Goal: Information Seeking & Learning: Learn about a topic

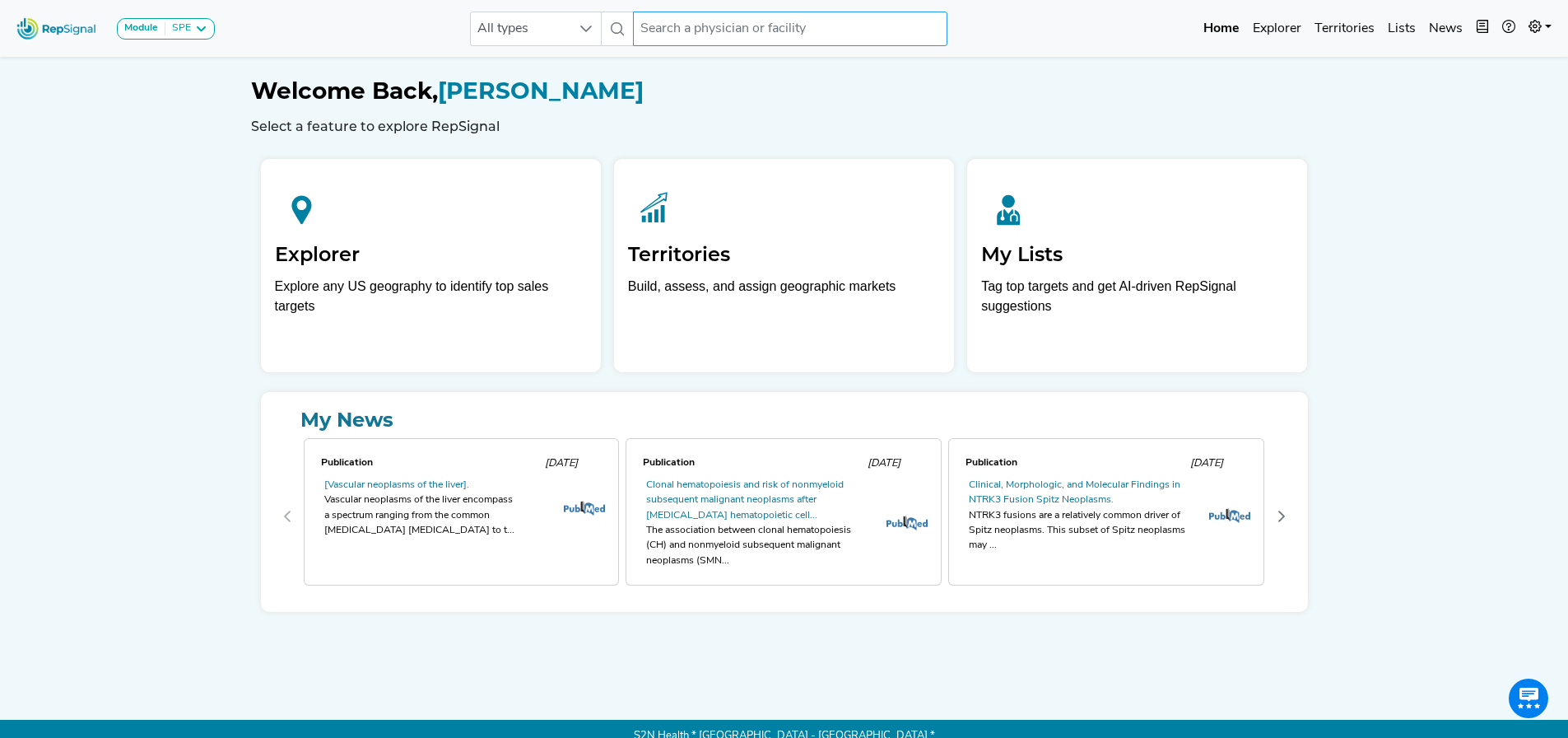
click at [764, 26] on input "text" at bounding box center [789, 29] width 314 height 35
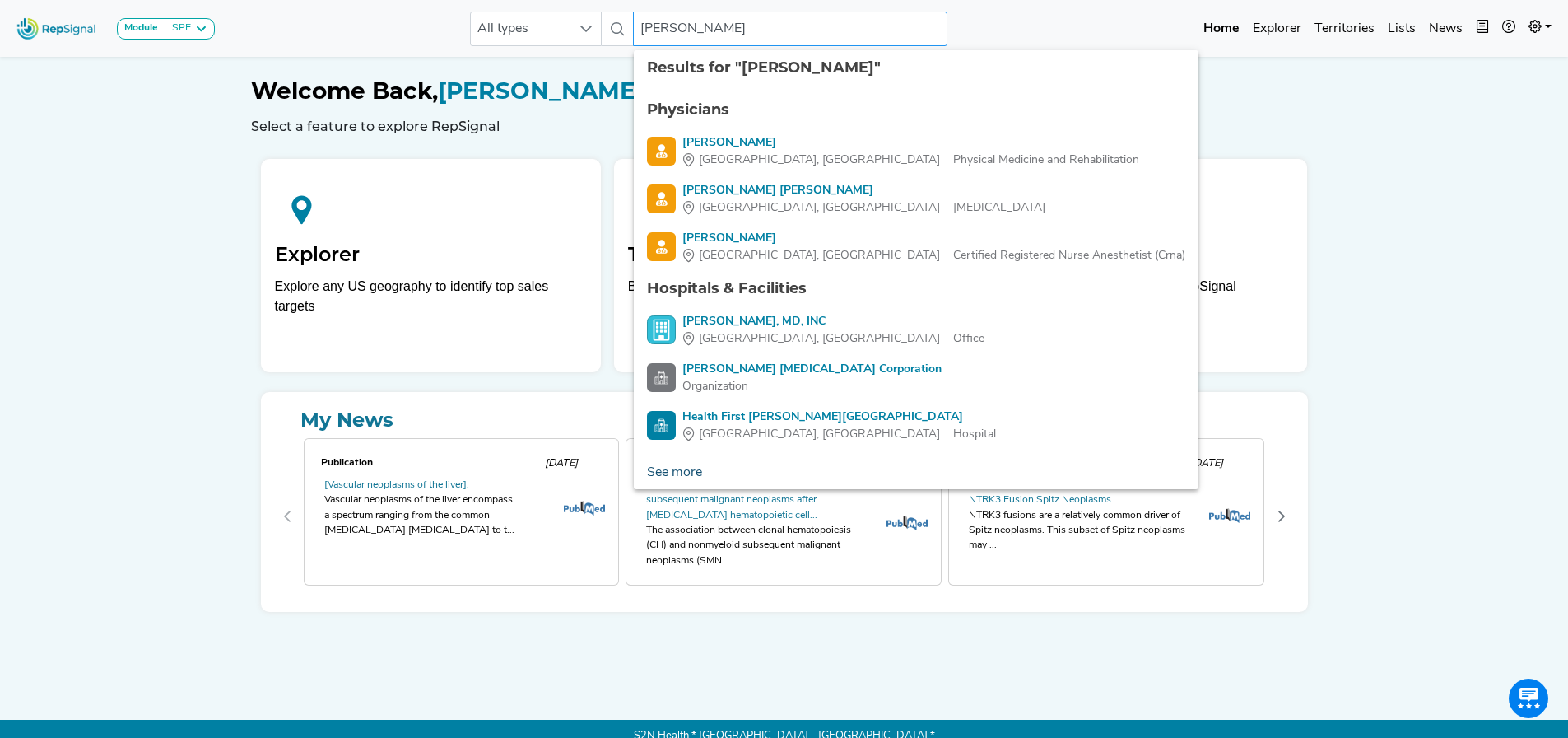
type input "[PERSON_NAME]"
click at [685, 466] on link "See more" at bounding box center [675, 472] width 81 height 33
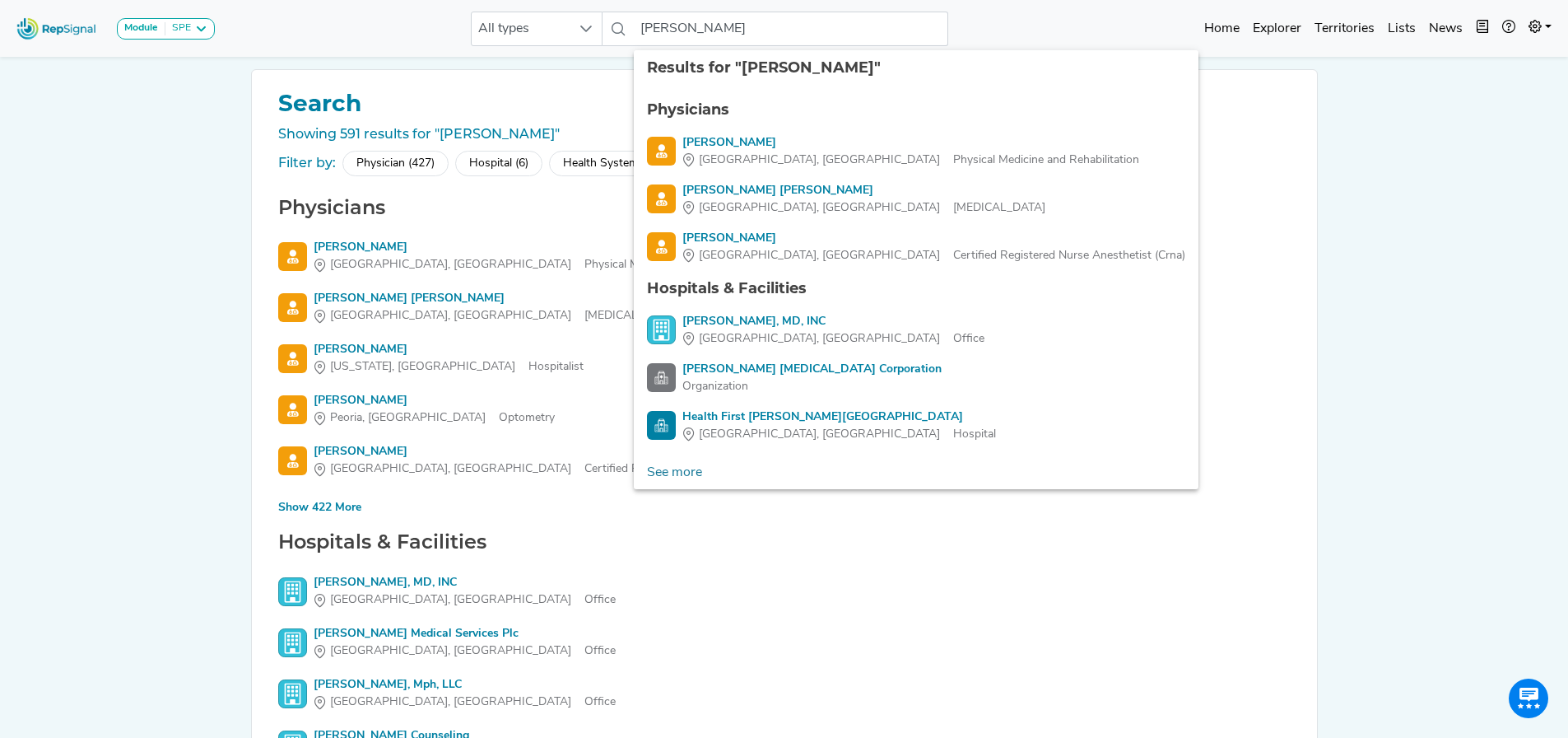
click at [142, 597] on div "Module SPE [MEDICAL_DATA] Disposable Bronchoscope SBRT SPE TTNA [MEDICAL_DATA] …" at bounding box center [784, 473] width 1568 height 945
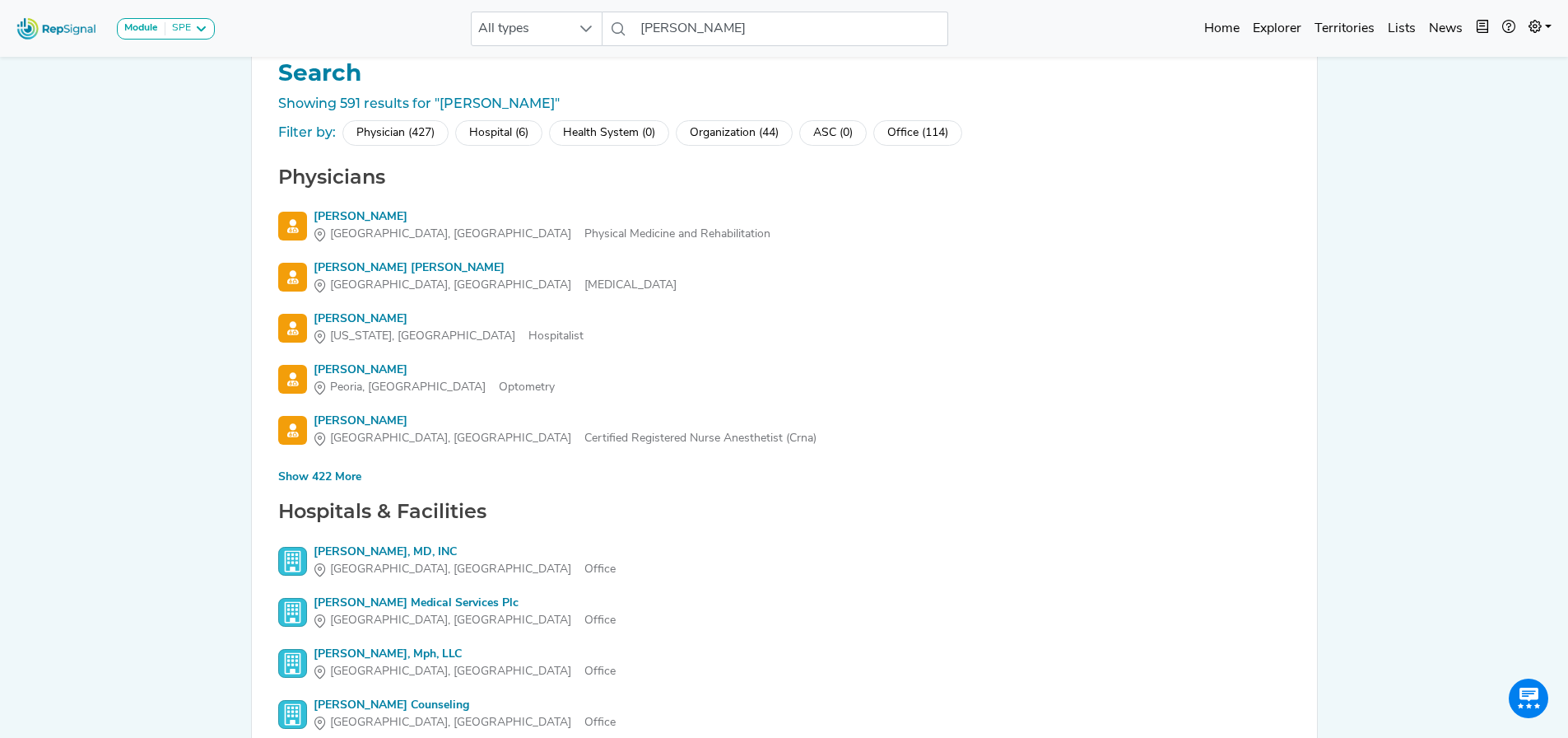
scroll to position [10, 0]
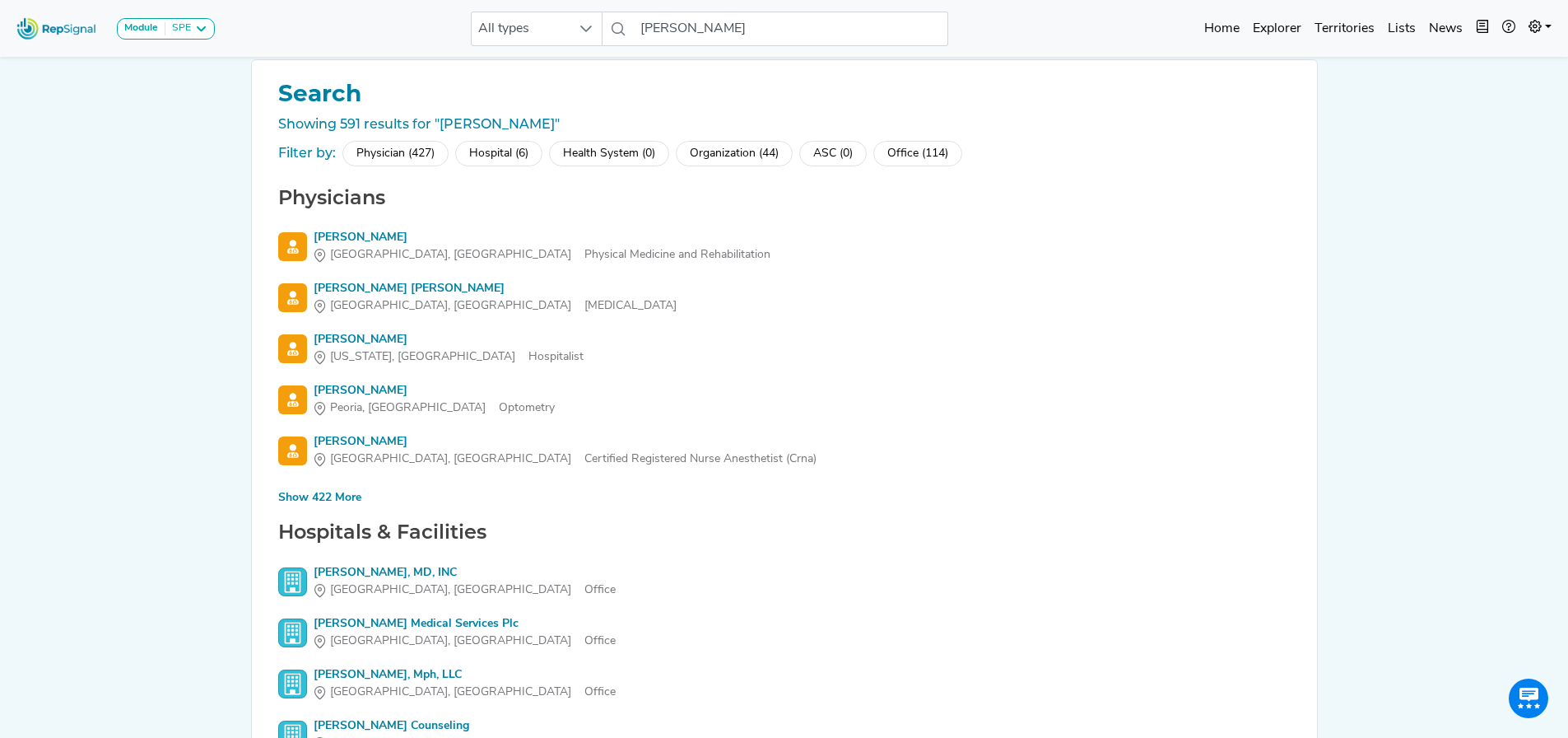
click at [511, 143] on div "Hospital (6)" at bounding box center [499, 154] width 87 height 26
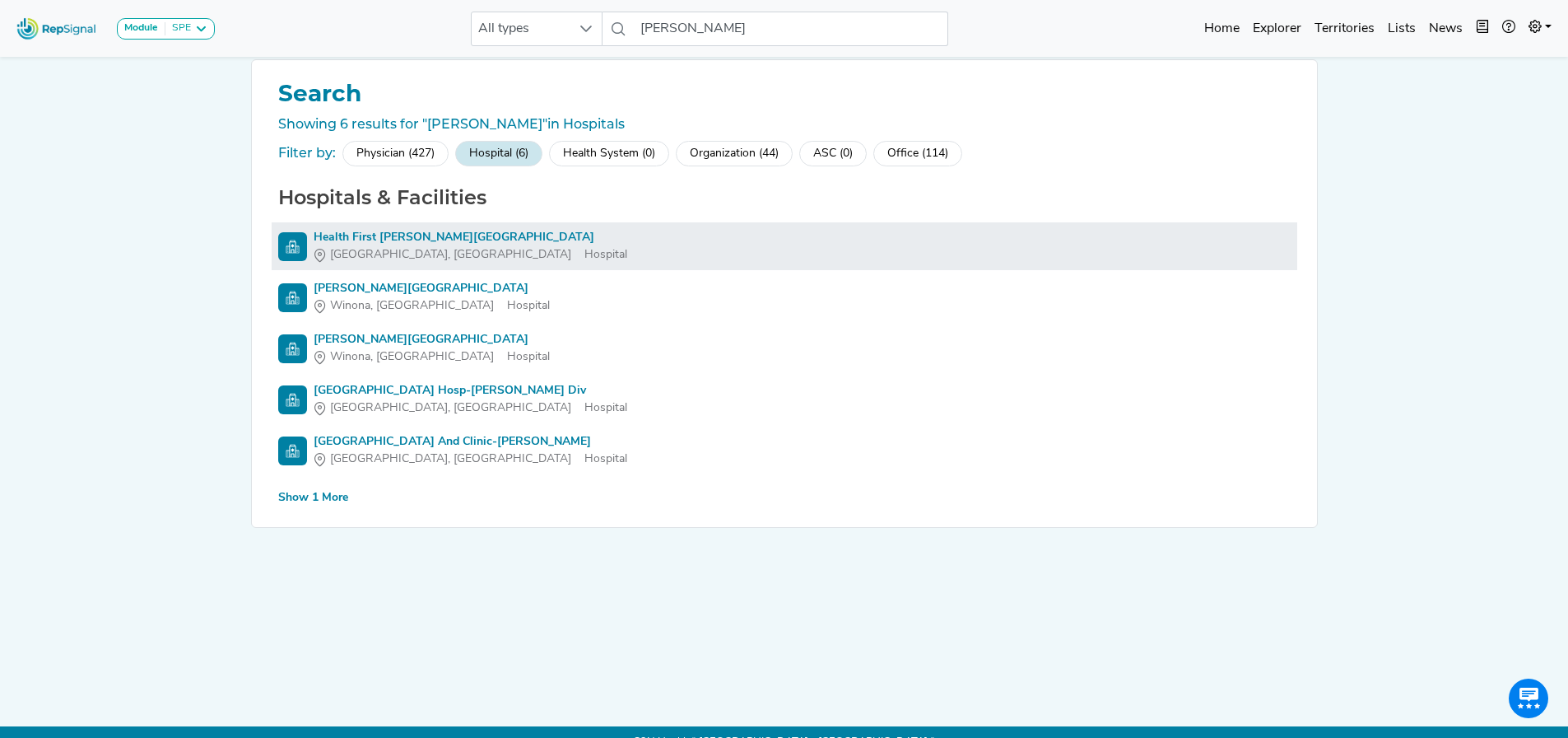
click at [474, 237] on div "Health First [PERSON_NAME][GEOGRAPHIC_DATA]" at bounding box center [470, 237] width 314 height 17
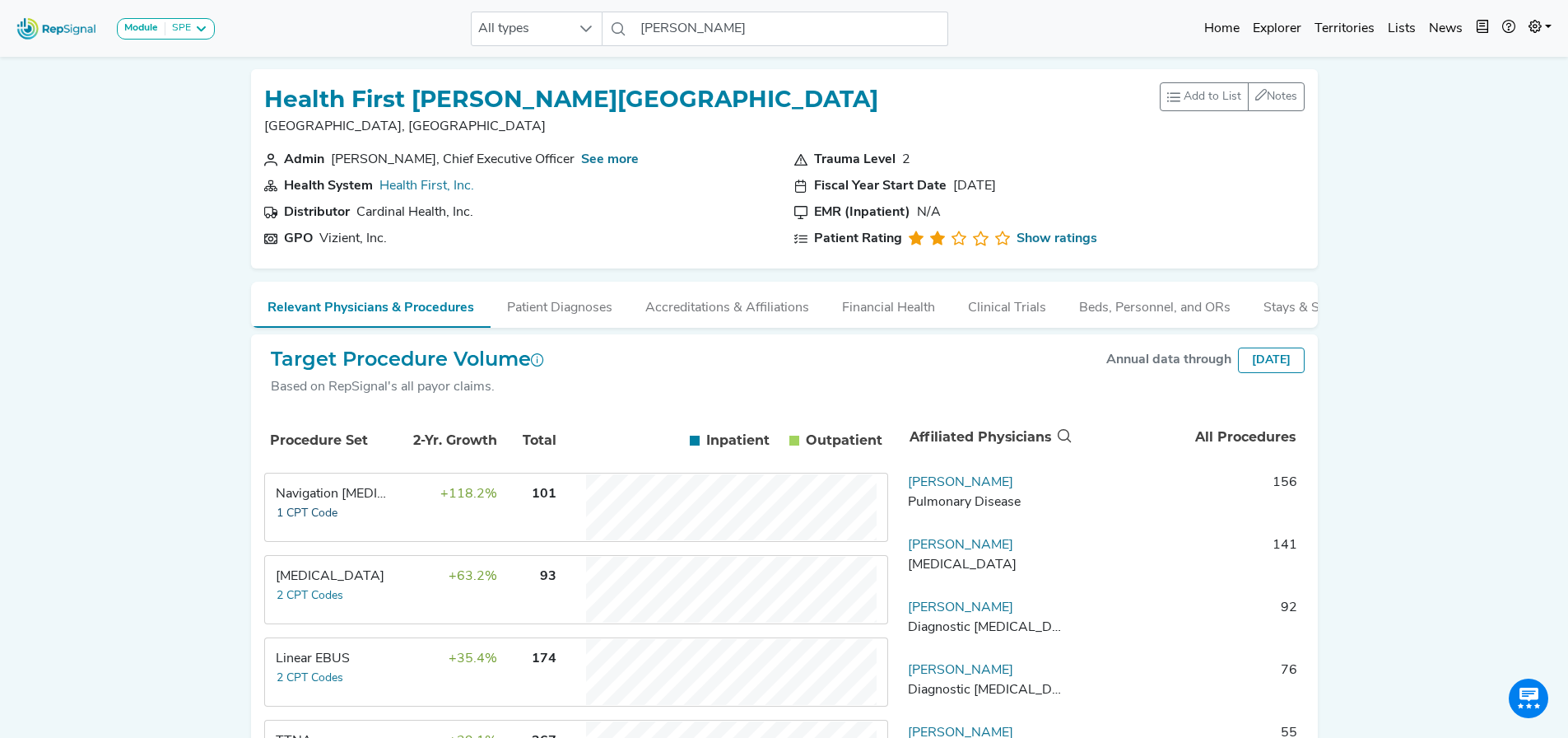
click at [297, 518] on button "1 CPT Code" at bounding box center [306, 513] width 62 height 19
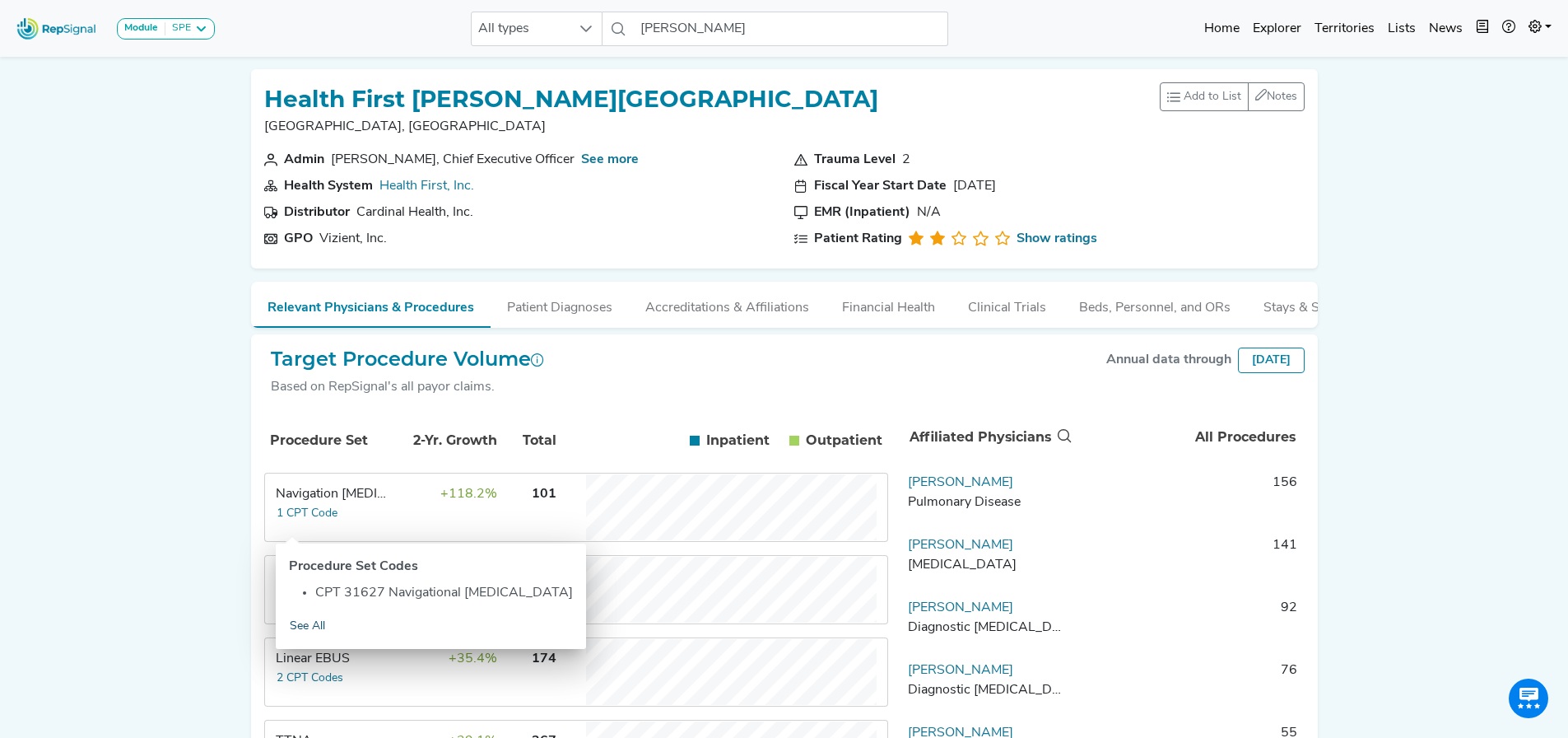
click at [305, 626] on link "See All" at bounding box center [307, 626] width 37 height 19
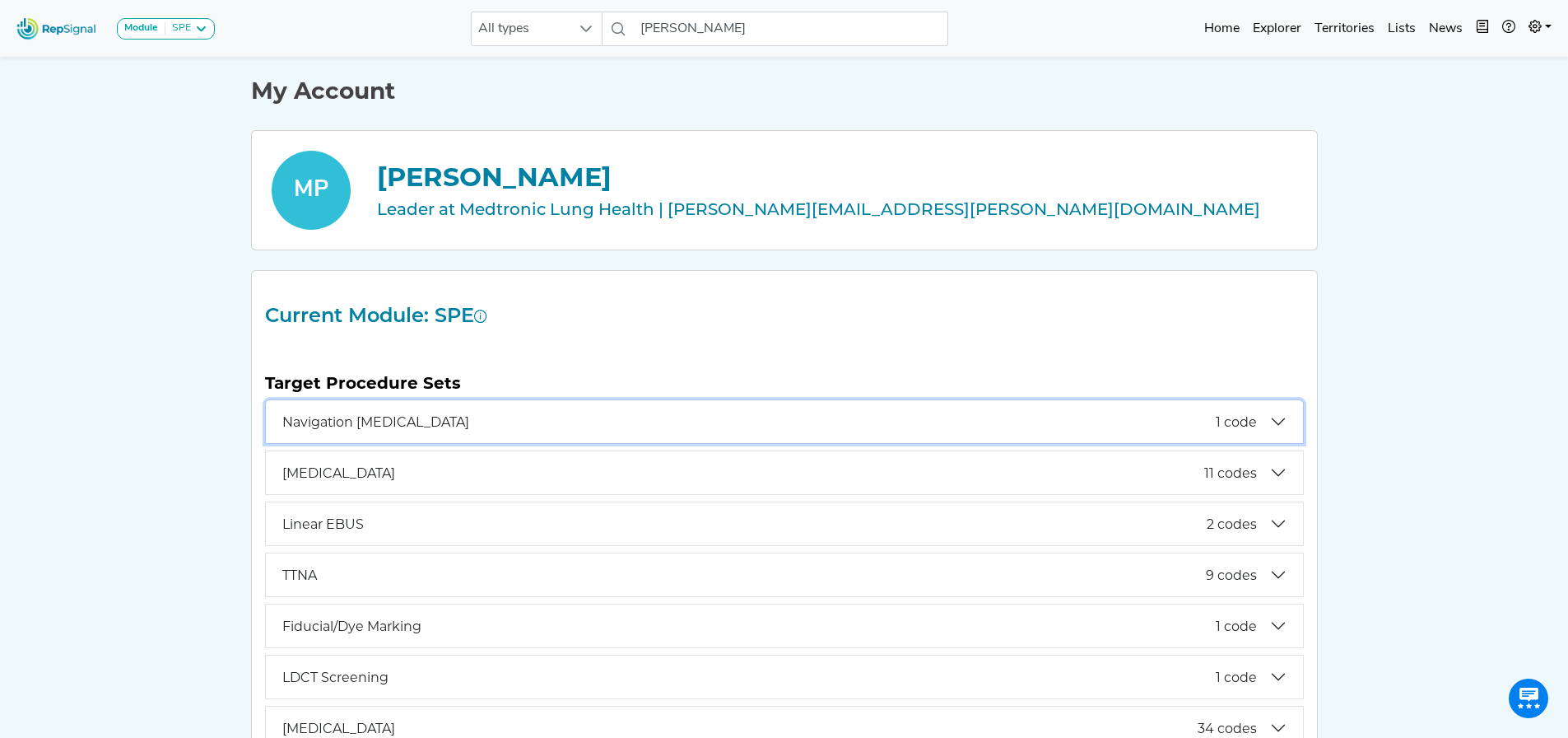
click at [461, 417] on span "Navigation [MEDICAL_DATA]" at bounding box center [749, 422] width 934 height 16
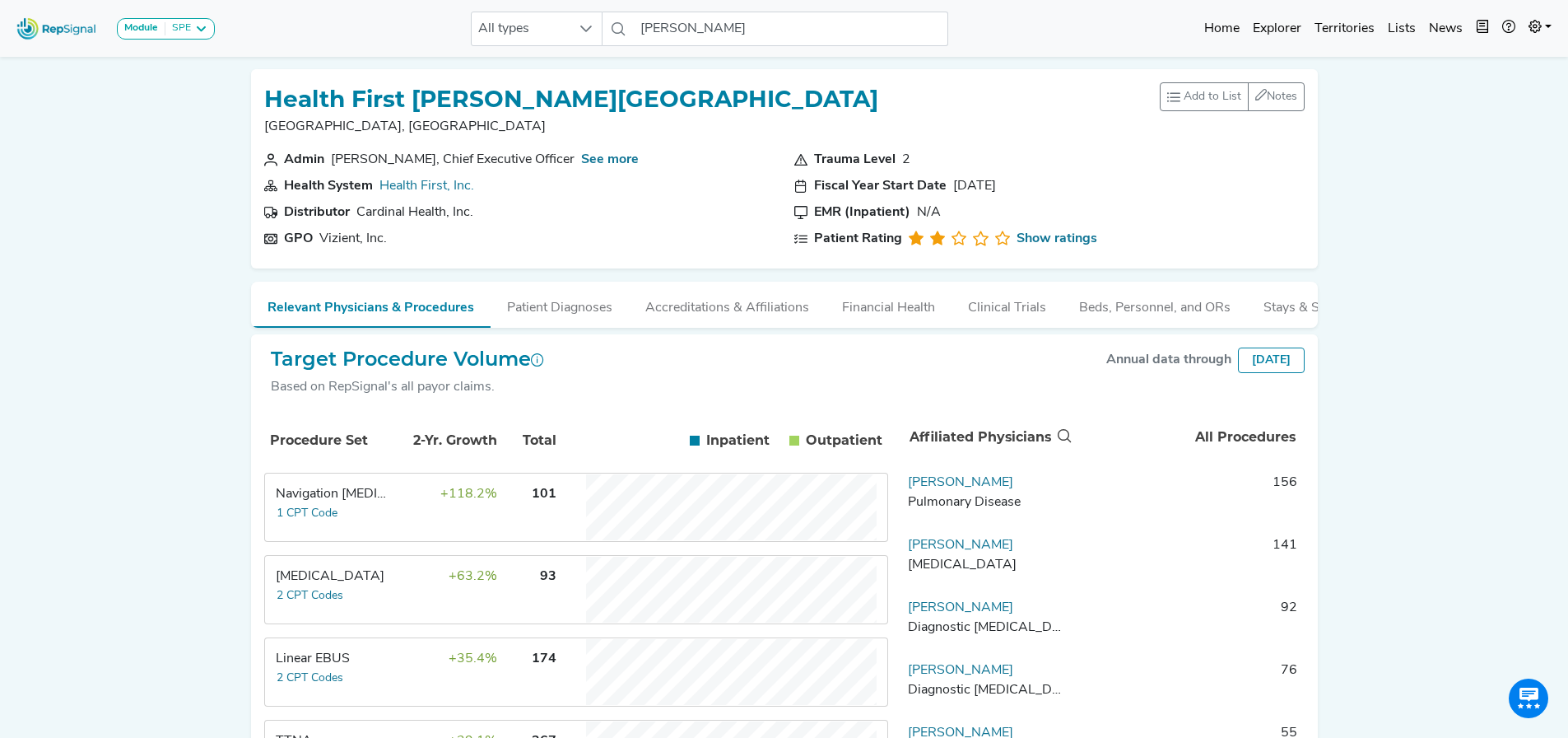
click at [367, 519] on td "Navigation [MEDICAL_DATA] 1 CPT Code" at bounding box center [327, 507] width 124 height 65
